Goal: Find contact information: Find contact information

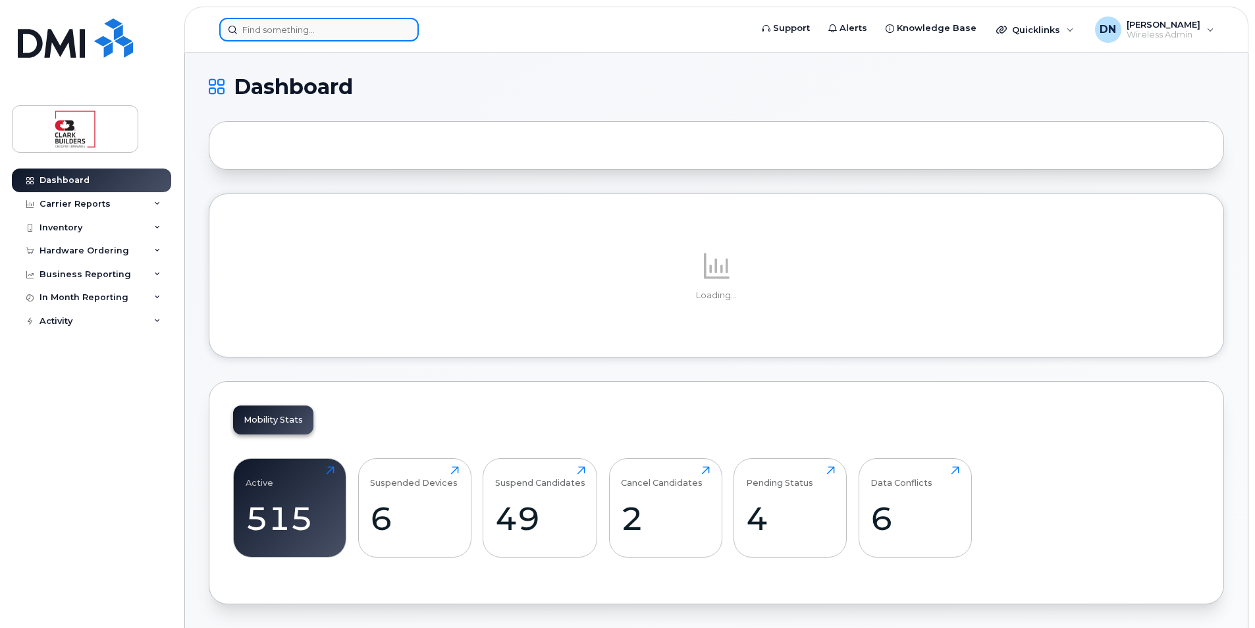
click at [342, 37] on input at bounding box center [319, 30] width 200 height 24
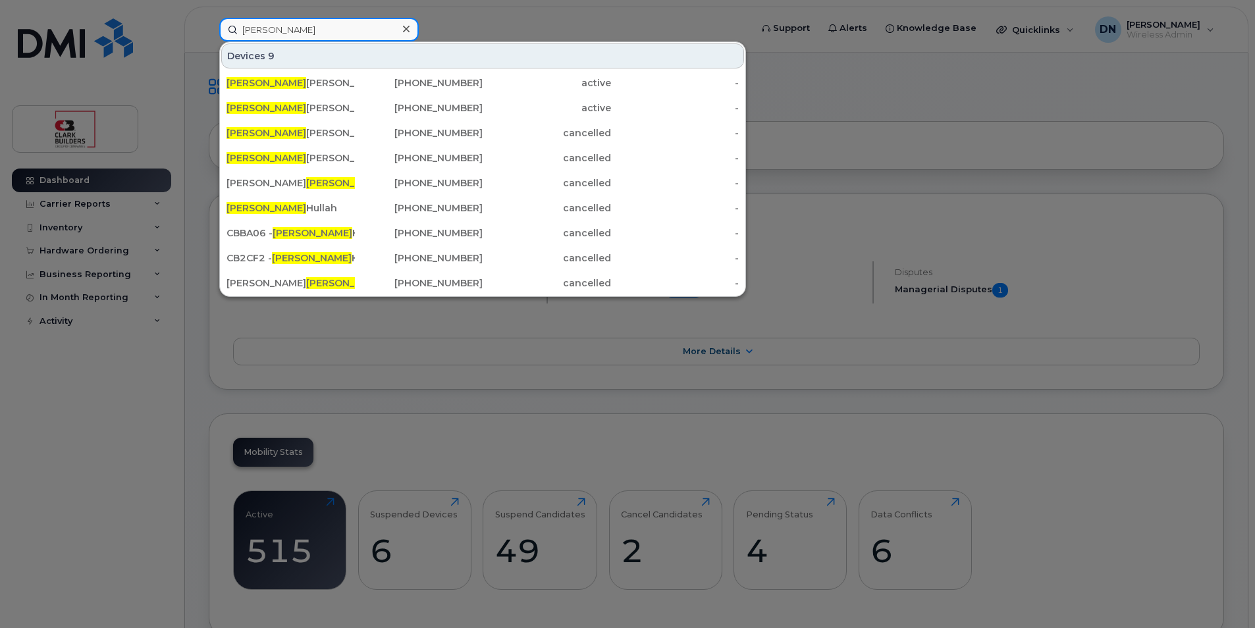
type input "Eric"
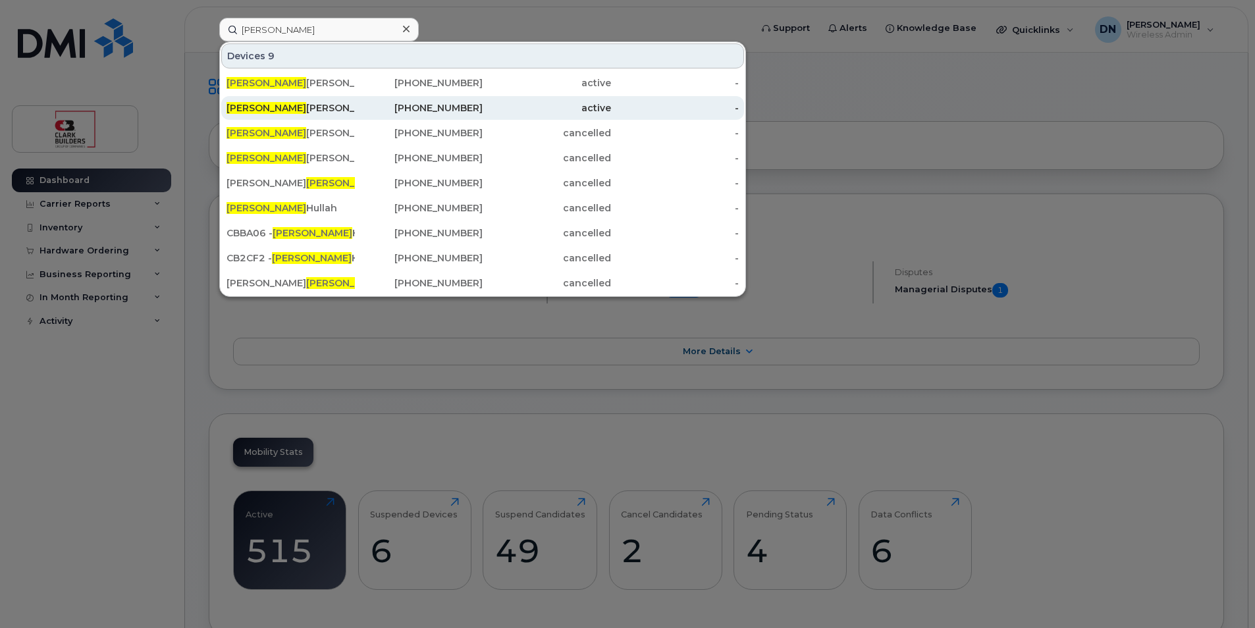
click at [317, 108] on div "Eric Alfano" at bounding box center [291, 107] width 128 height 13
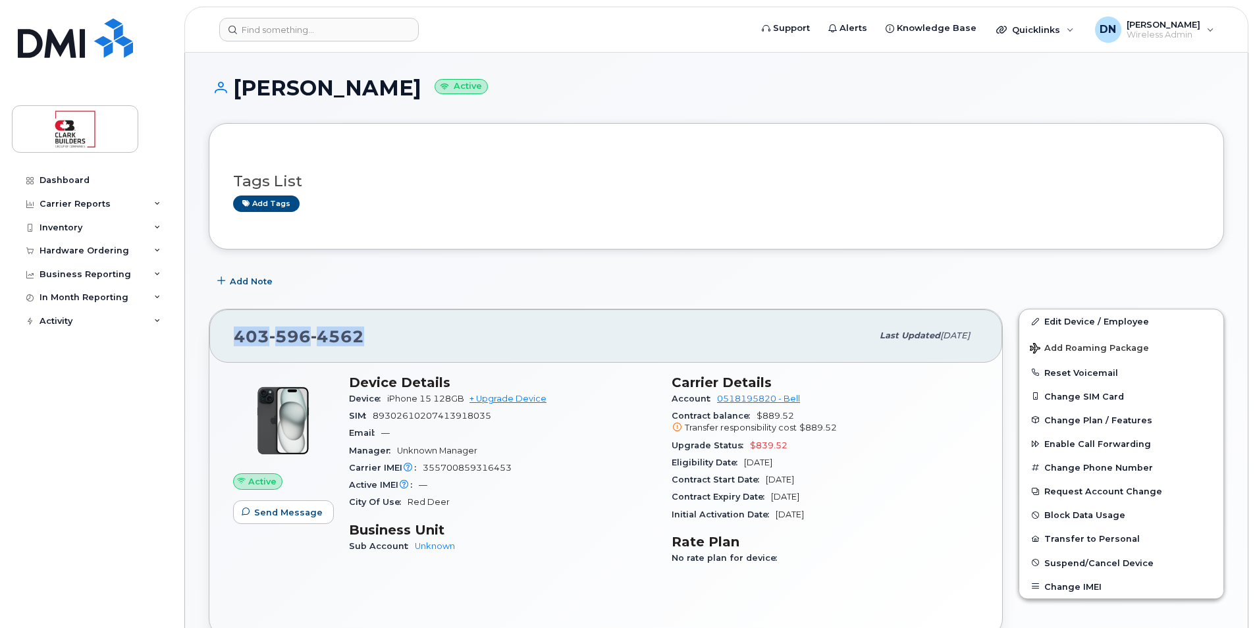
drag, startPoint x: 232, startPoint y: 340, endPoint x: 385, endPoint y: 342, distance: 152.8
click at [385, 342] on div "[PHONE_NUMBER] Last updated [DATE]" at bounding box center [605, 336] width 793 height 53
copy span "[PHONE_NUMBER]"
